Goal: Task Accomplishment & Management: Complete application form

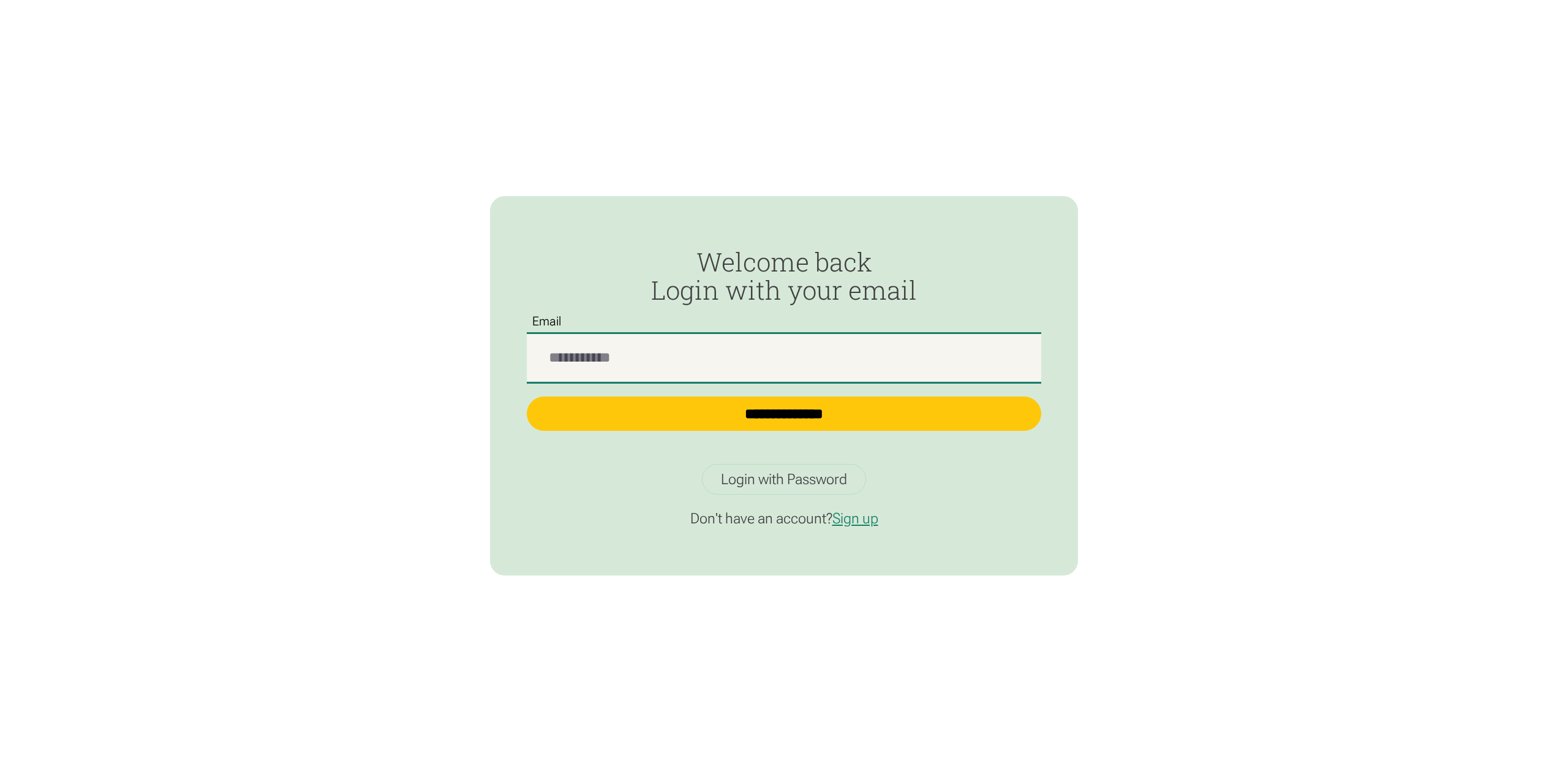
click at [813, 379] on input "Passwordless Login" at bounding box center [784, 358] width 514 height 48
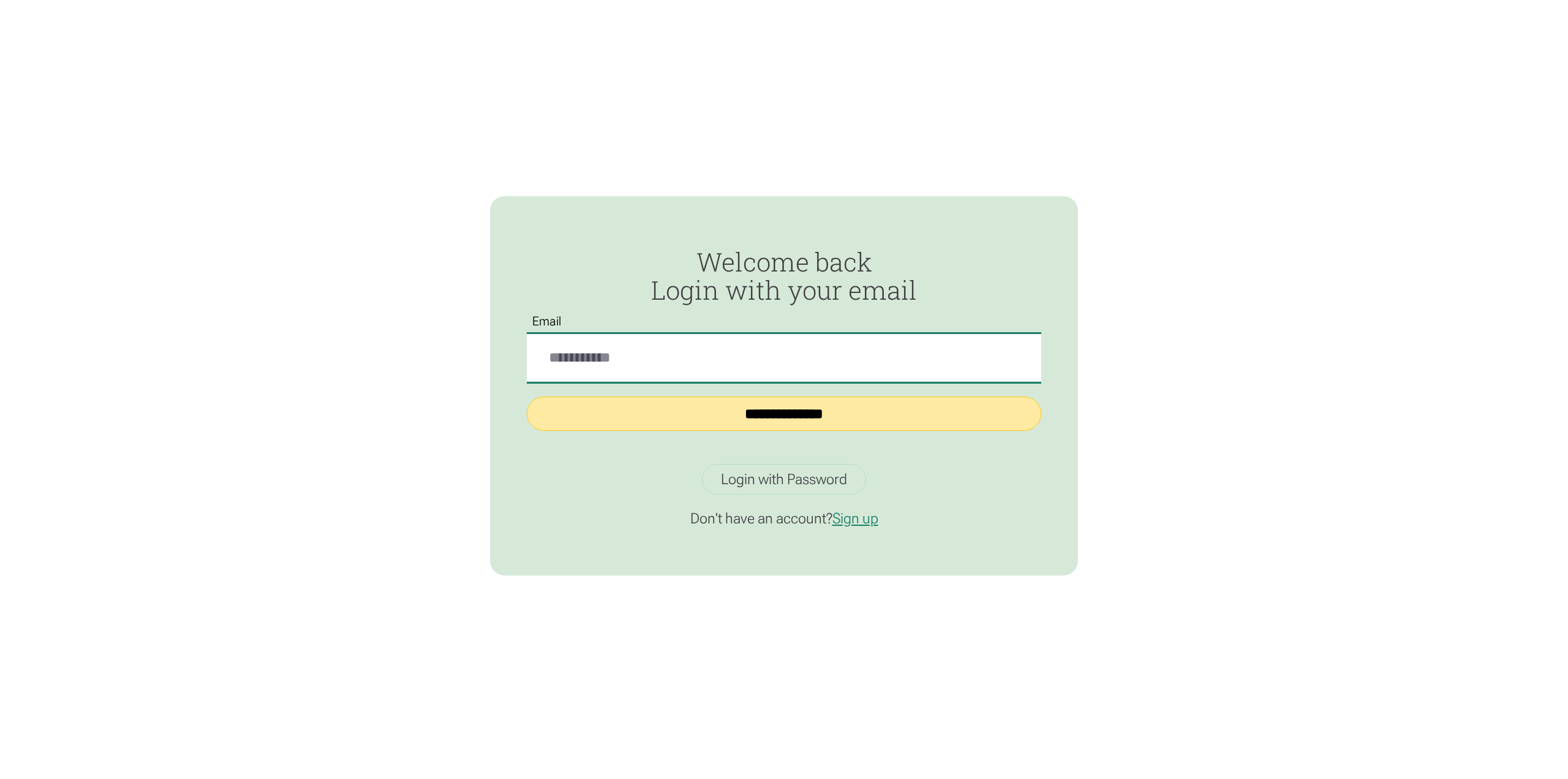
type input "**********"
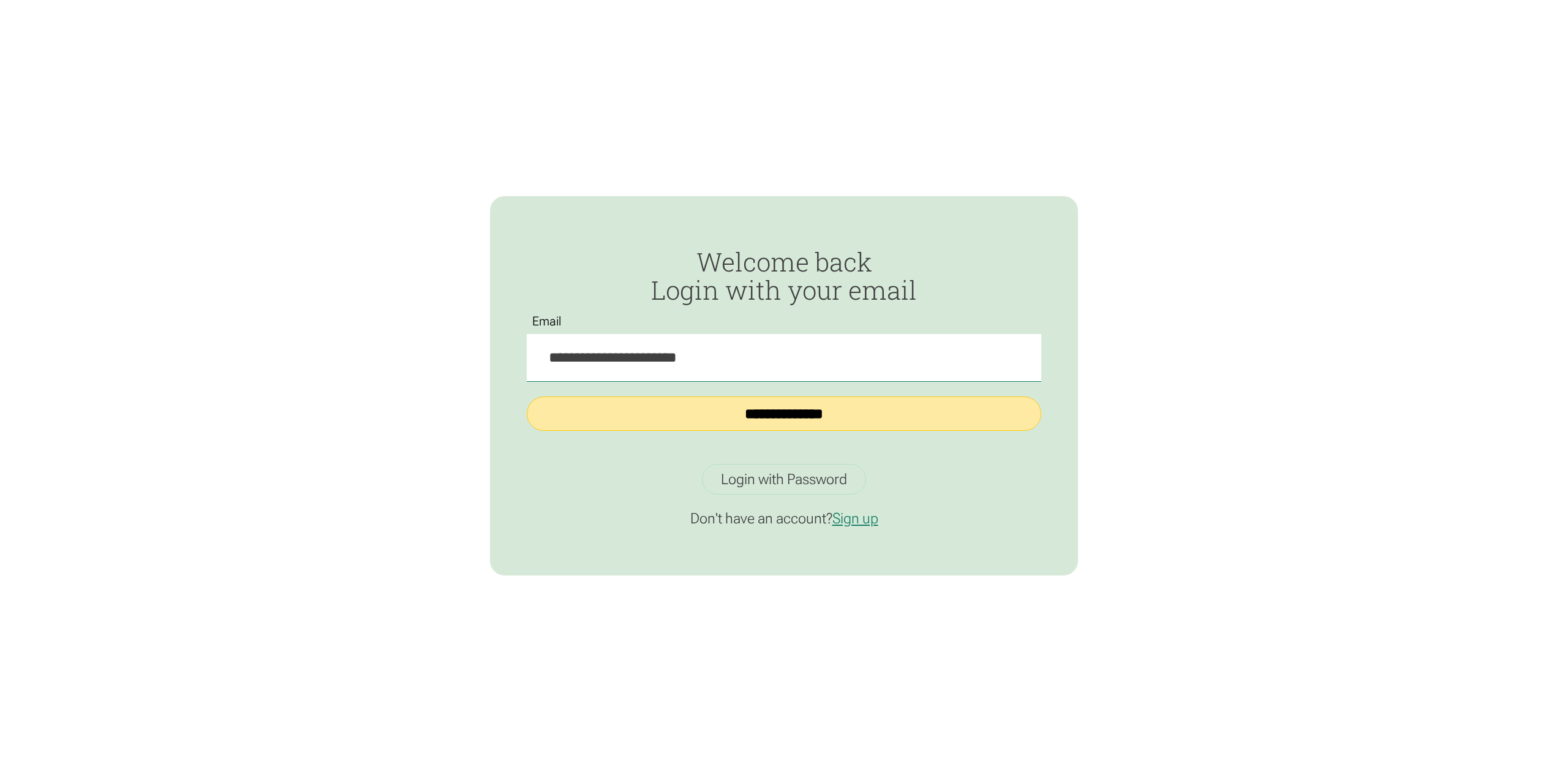
click at [712, 409] on input "**********" at bounding box center [784, 413] width 514 height 34
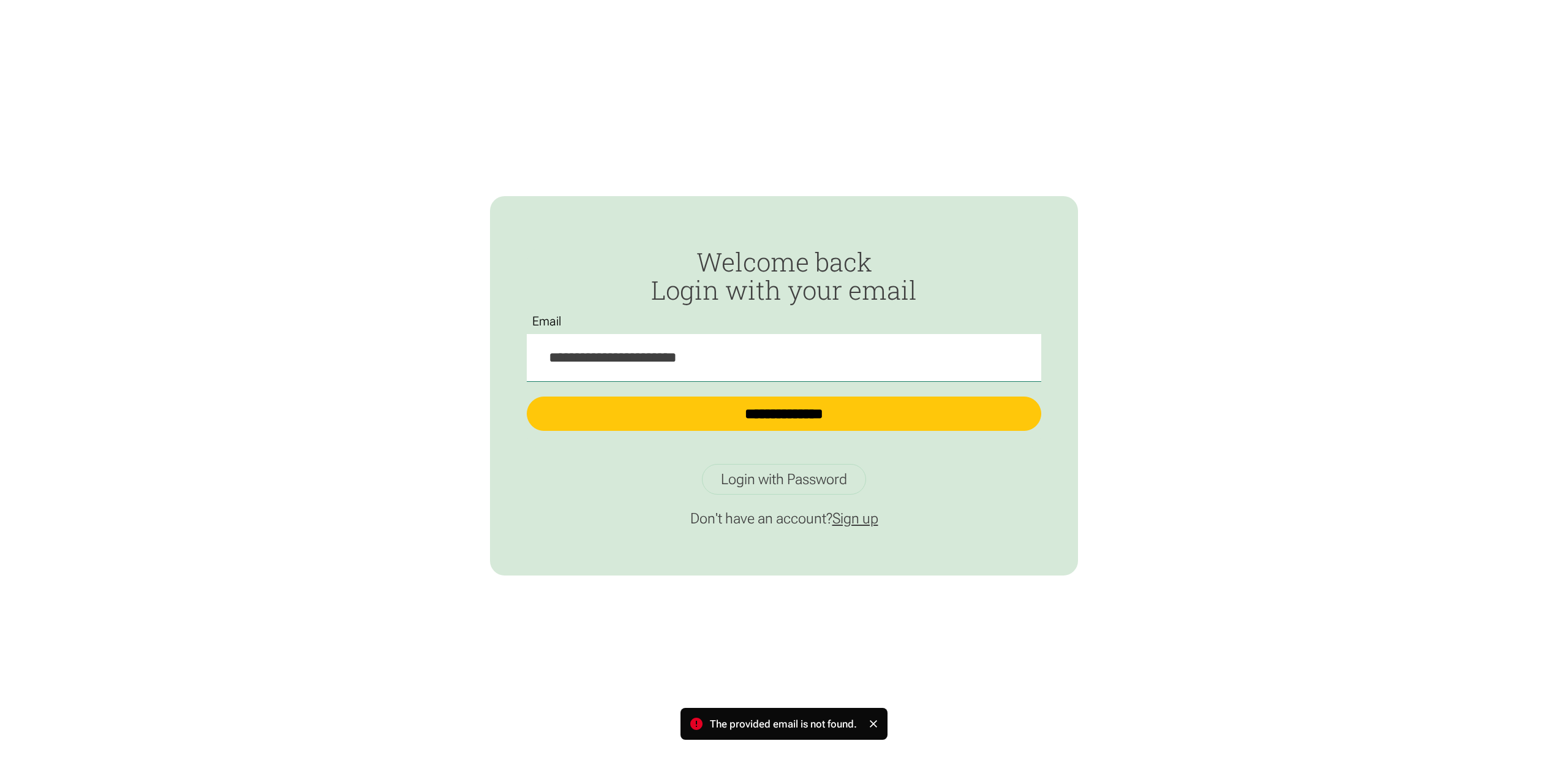
click at [859, 519] on link "Sign up" at bounding box center [855, 518] width 46 height 17
